Goal: Task Accomplishment & Management: Manage account settings

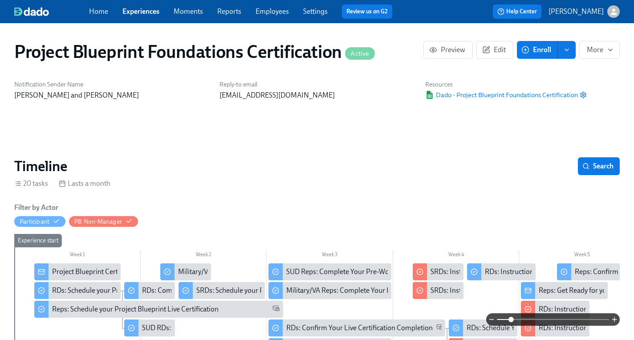
scroll to position [0, 1779]
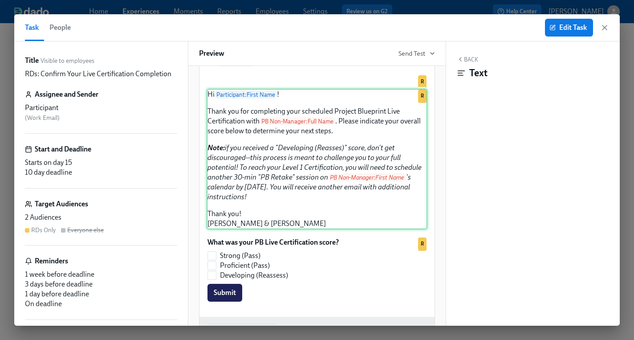
scroll to position [206, 0]
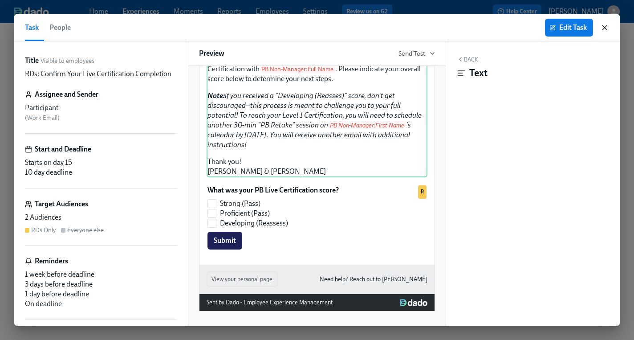
click at [606, 31] on div "Edit Task" at bounding box center [577, 28] width 64 height 18
click at [604, 30] on icon "button" at bounding box center [604, 27] width 9 height 9
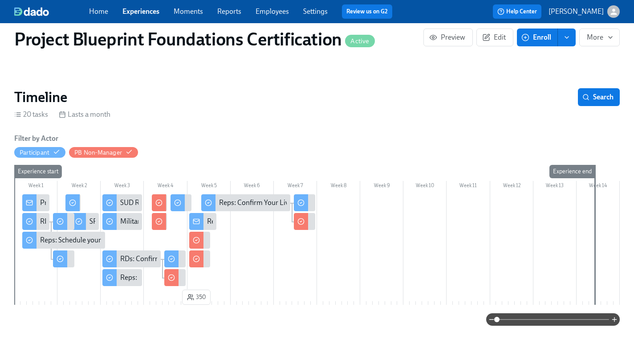
scroll to position [0, 1779]
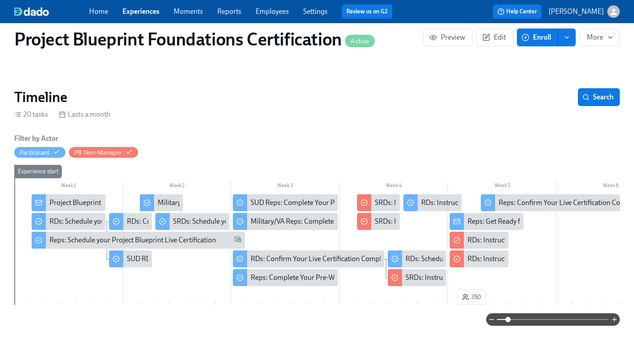
drag, startPoint x: 497, startPoint y: 321, endPoint x: 509, endPoint y: 321, distance: 12.0
click at [509, 321] on span at bounding box center [507, 319] width 5 height 5
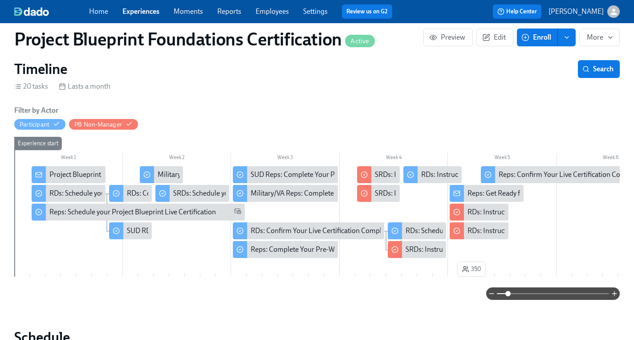
scroll to position [101, 0]
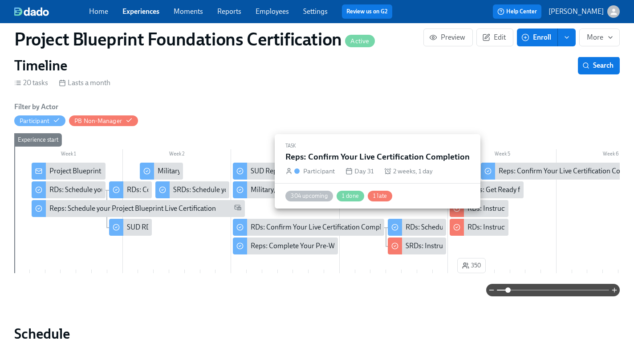
click at [548, 169] on div "Reps: Confirm Your Live Certification Completion" at bounding box center [573, 171] width 149 height 10
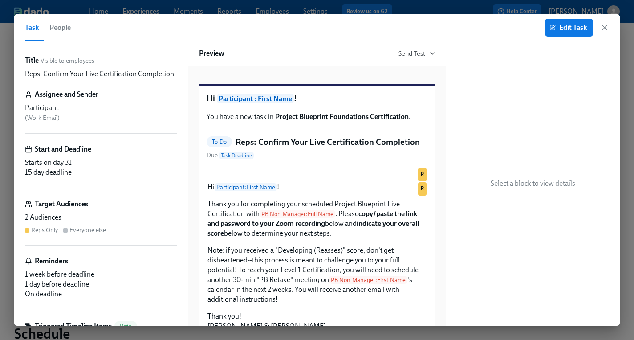
click at [609, 27] on div "Task People Edit Task" at bounding box center [317, 27] width 606 height 27
click at [606, 26] on icon "button" at bounding box center [604, 27] width 4 height 4
